Goal: Task Accomplishment & Management: Complete application form

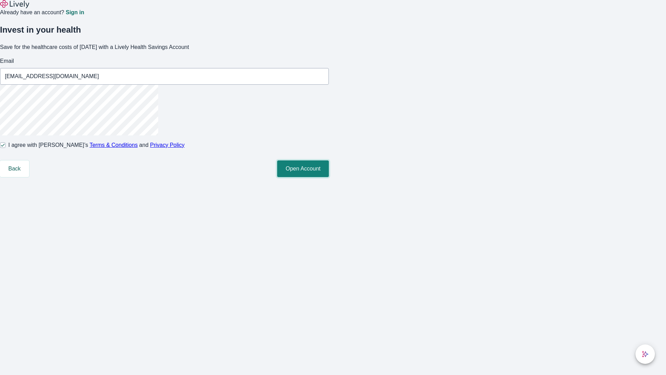
click at [329, 177] on button "Open Account" at bounding box center [303, 168] width 52 height 17
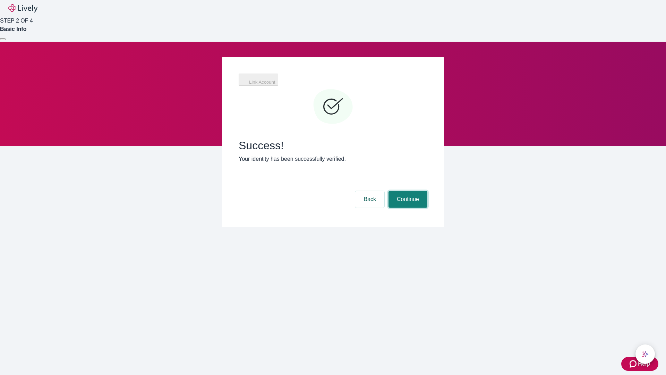
click at [407, 191] on button "Continue" at bounding box center [408, 199] width 39 height 17
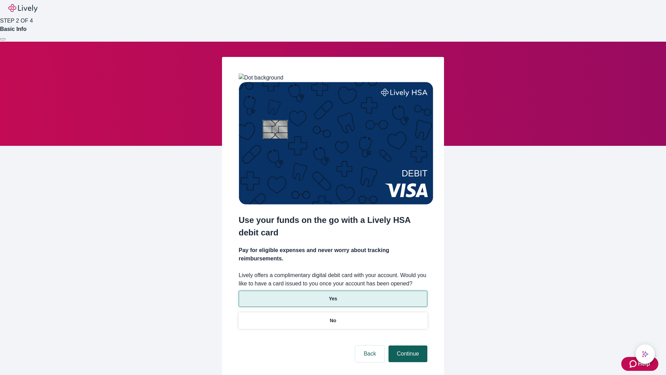
click at [333, 317] on p "No" at bounding box center [333, 320] width 7 height 7
click at [407, 345] on button "Continue" at bounding box center [408, 353] width 39 height 17
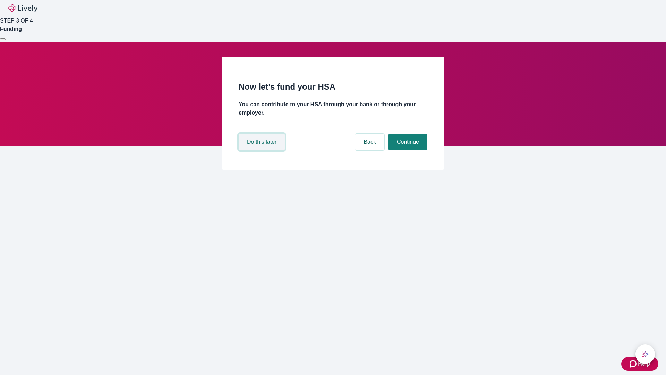
click at [263, 150] on button "Do this later" at bounding box center [262, 142] width 46 height 17
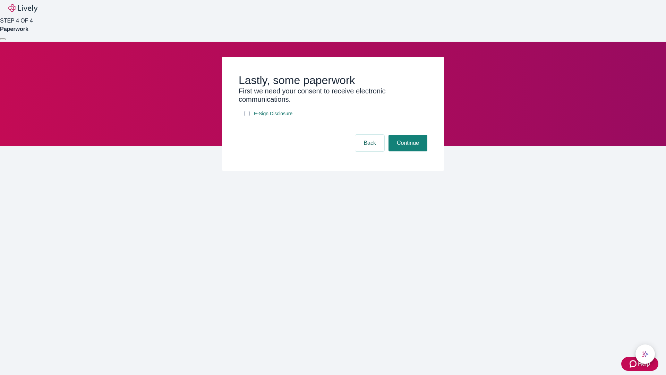
click at [247, 116] on input "E-Sign Disclosure" at bounding box center [247, 114] width 6 height 6
checkbox input "true"
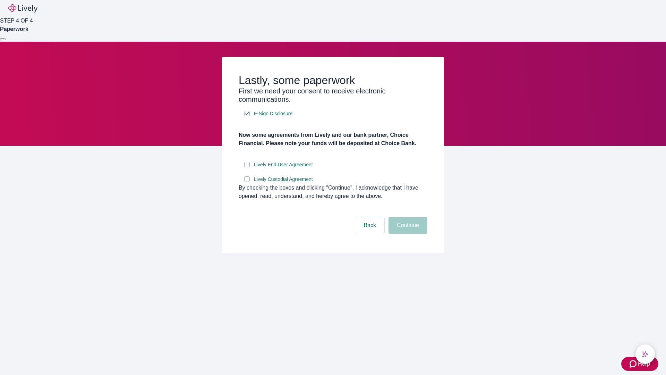
click at [247, 167] on input "Lively End User Agreement" at bounding box center [247, 165] width 6 height 6
checkbox input "true"
click at [247, 182] on input "Lively Custodial Agreement" at bounding box center [247, 179] width 6 height 6
checkbox input "true"
click at [407, 234] on button "Continue" at bounding box center [408, 225] width 39 height 17
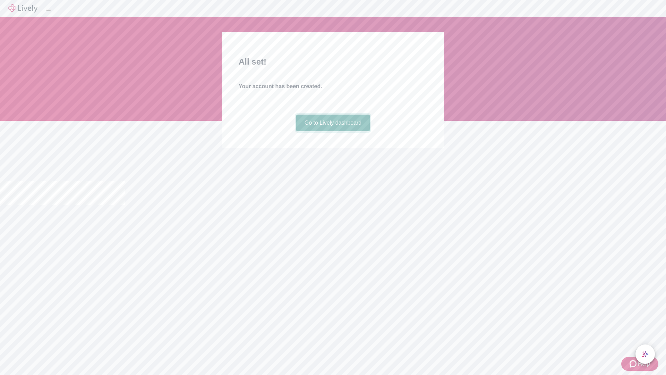
click at [333, 131] on link "Go to Lively dashboard" at bounding box center [333, 123] width 74 height 17
